Goal: Transaction & Acquisition: Register for event/course

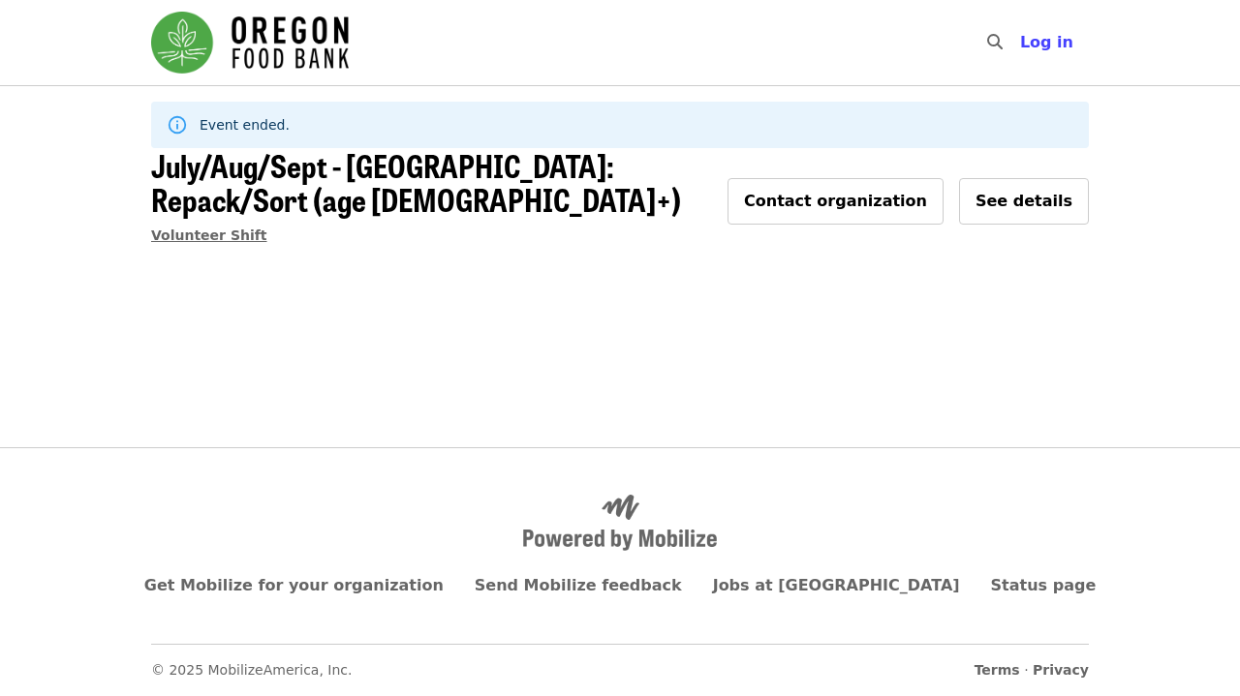
click at [219, 228] on span "Volunteer Shift" at bounding box center [209, 235] width 116 height 15
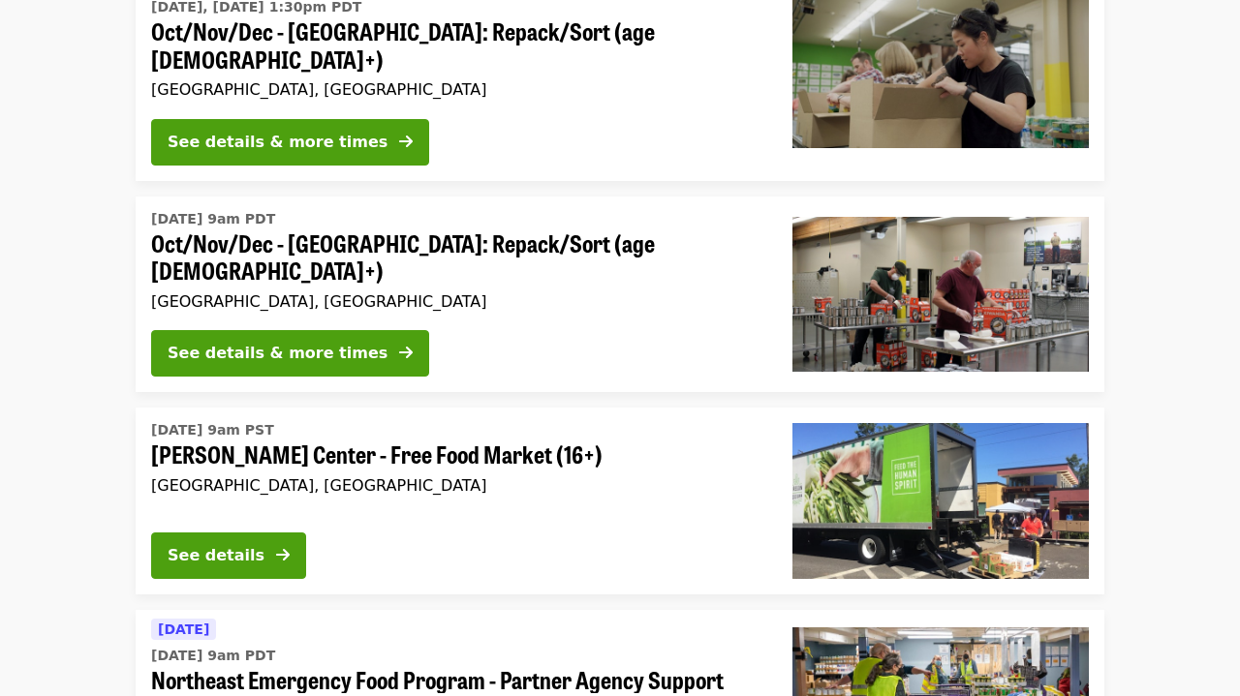
scroll to position [701, 0]
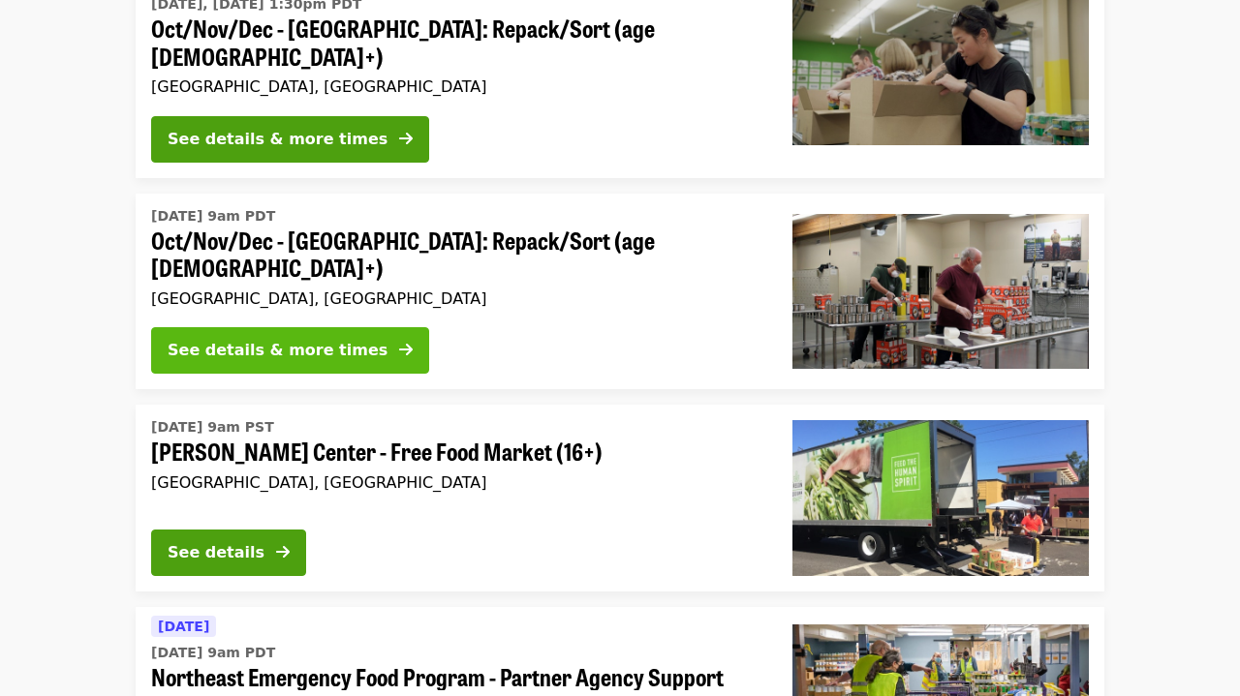
click at [305, 339] on div "See details & more times" at bounding box center [278, 350] width 220 height 23
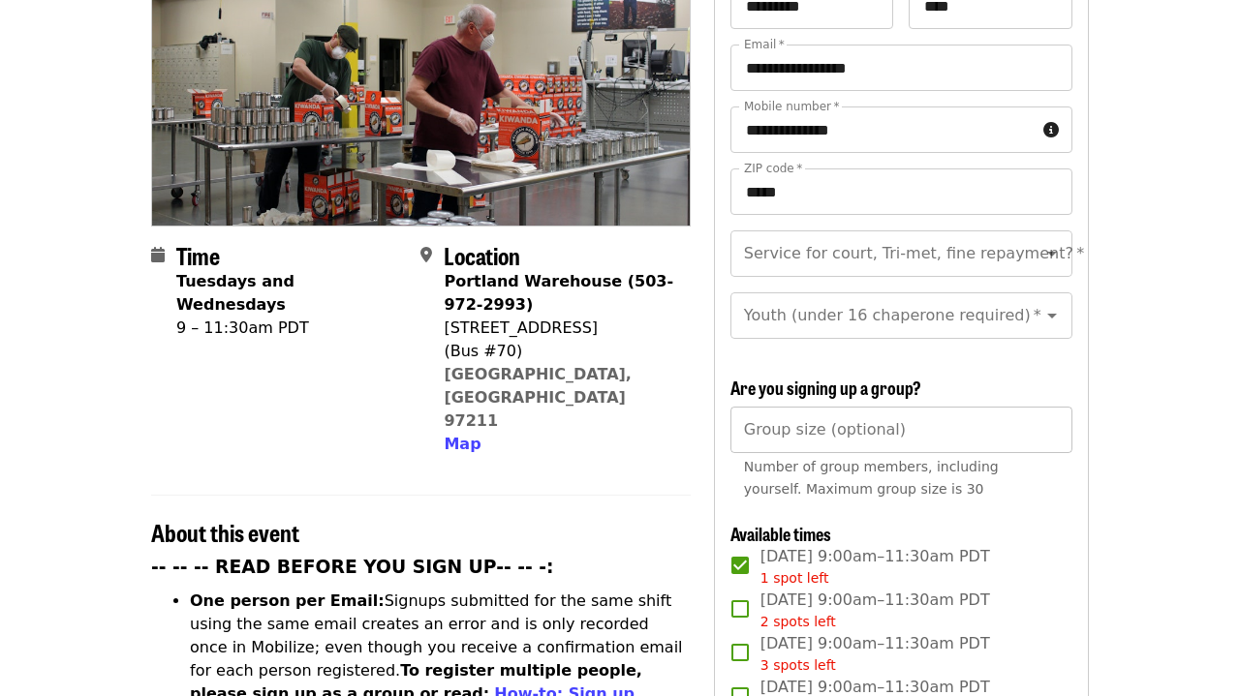
scroll to position [277, 0]
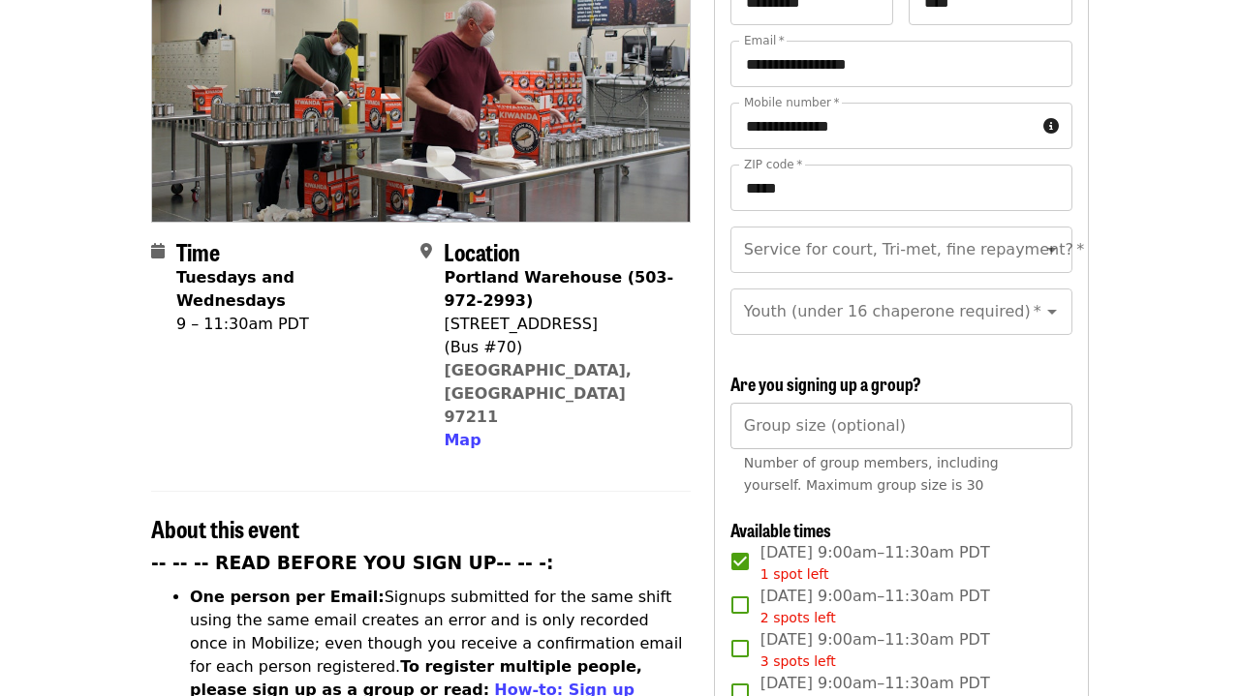
click at [877, 403] on input "Group size (optional)" at bounding box center [901, 426] width 342 height 46
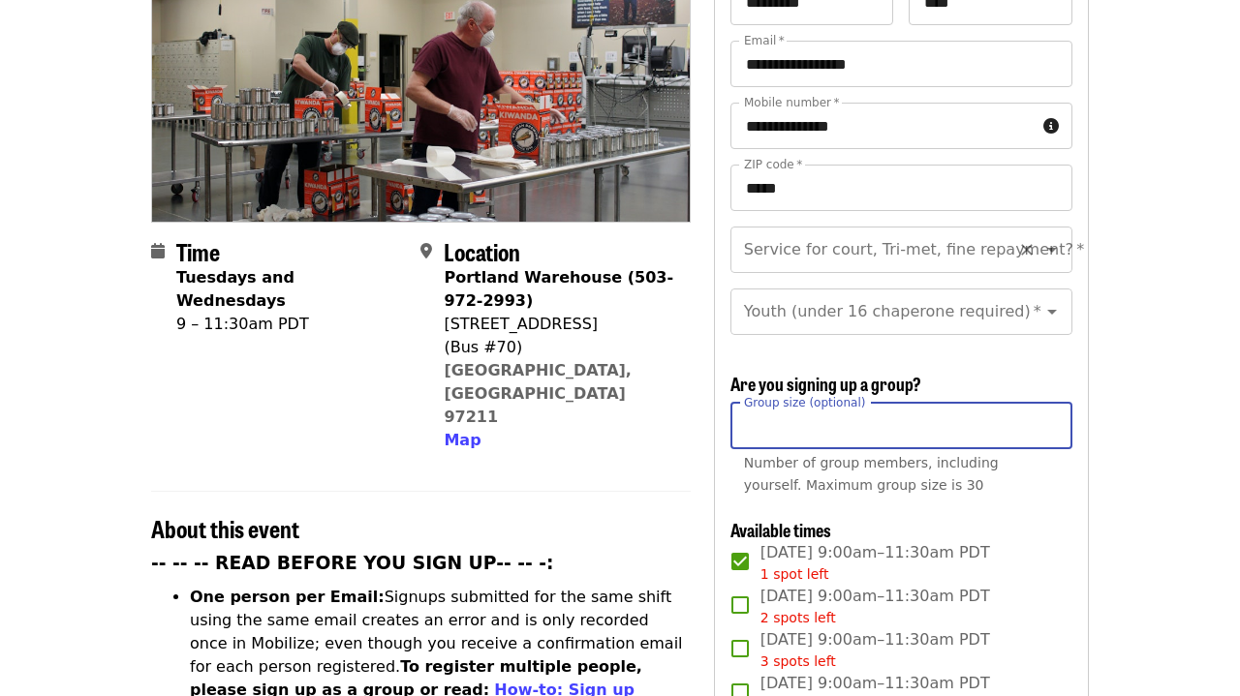
type input "*"
click at [1004, 232] on input "Service for court, Tri-met, fine repayment?   *" at bounding box center [877, 250] width 263 height 37
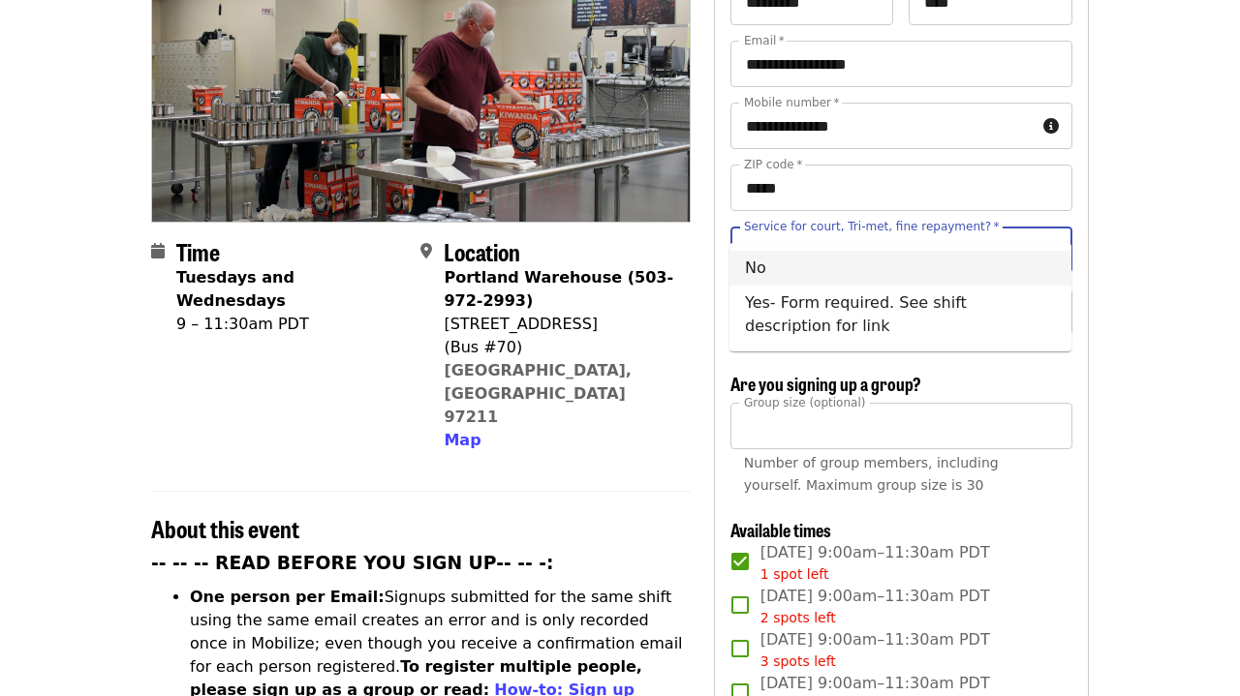
click at [895, 270] on li "No" at bounding box center [900, 268] width 342 height 35
type input "**"
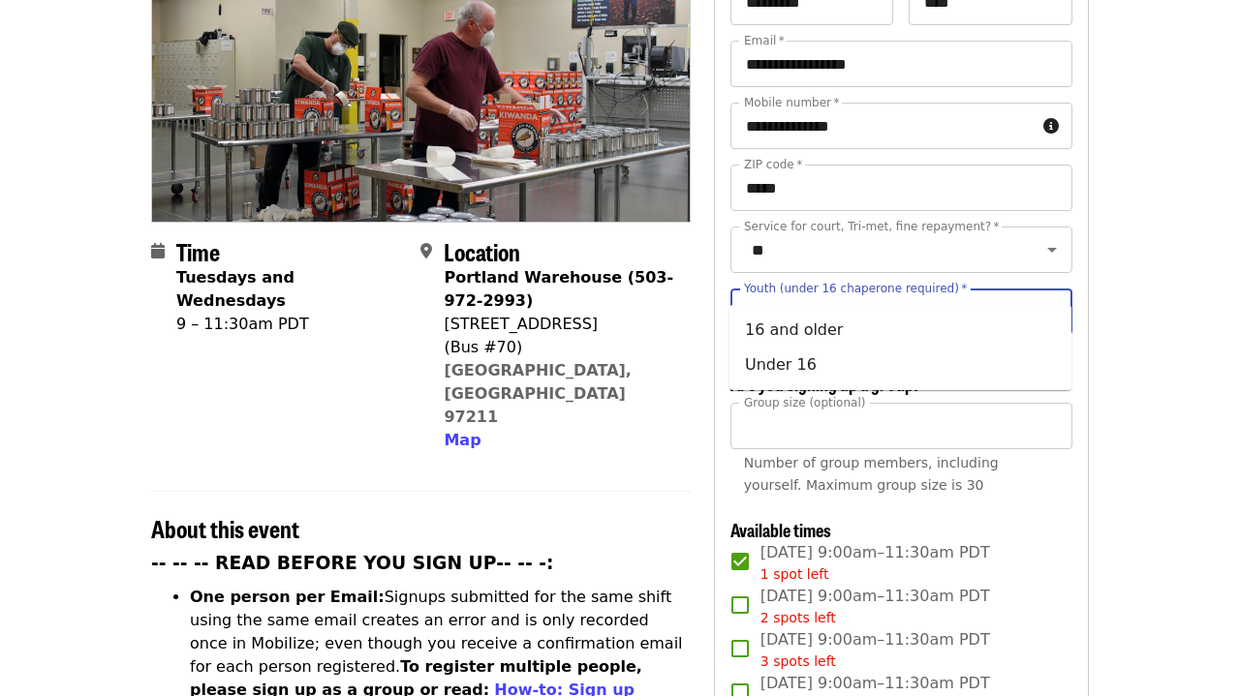
click at [938, 294] on input "Youth (under 16 chaperone required)   *" at bounding box center [877, 312] width 263 height 37
click at [860, 325] on li "16 and older" at bounding box center [900, 330] width 342 height 35
type input "**********"
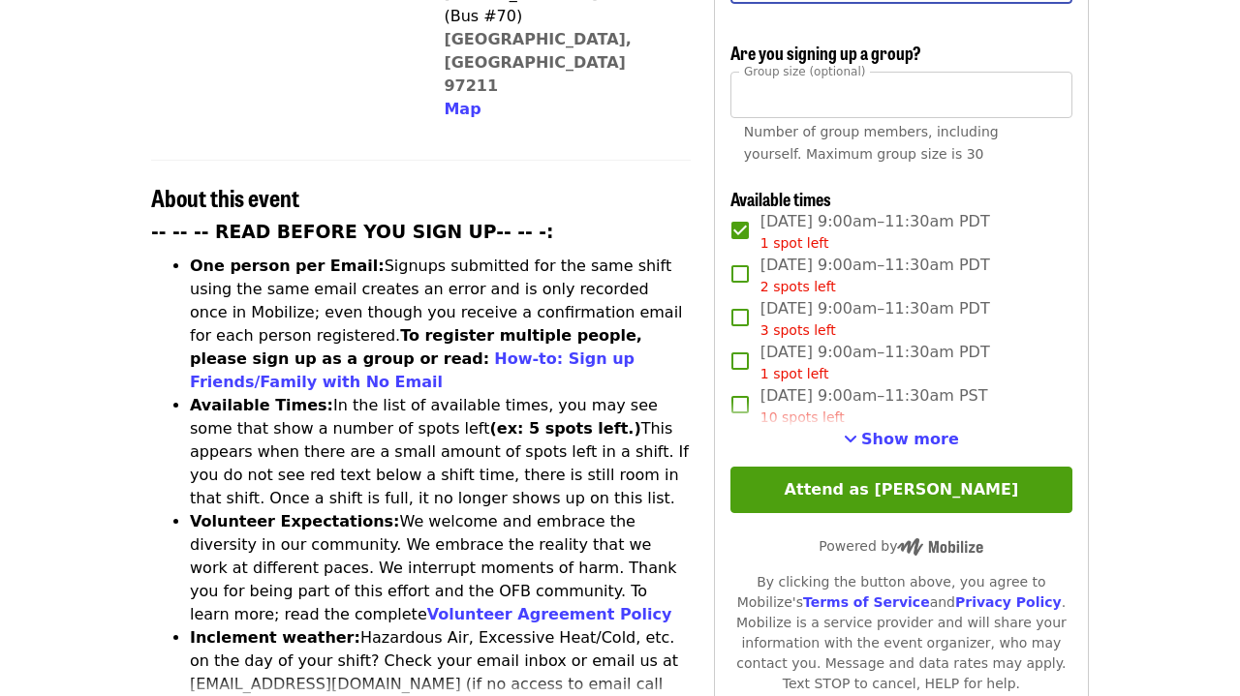
scroll to position [691, 0]
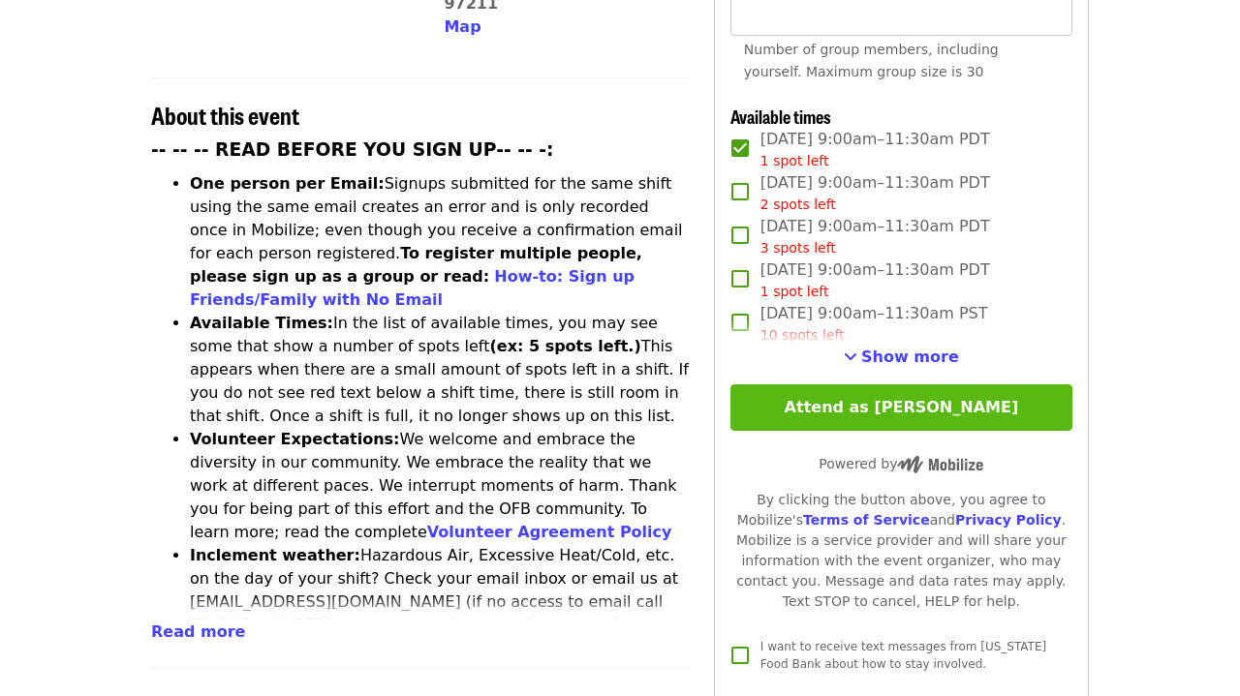
click at [897, 385] on button "Attend as [PERSON_NAME]" at bounding box center [901, 408] width 342 height 46
